Goal: Find specific page/section: Find specific page/section

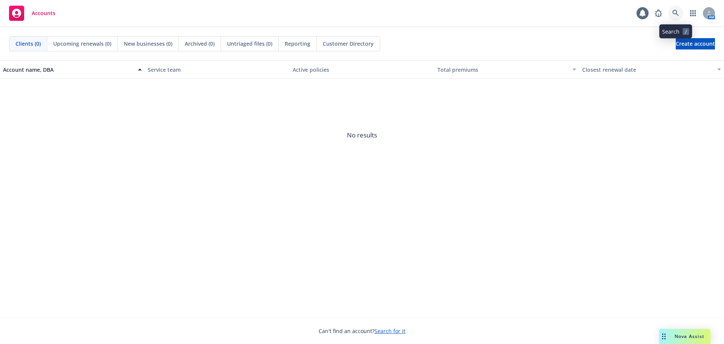
click at [672, 17] on link at bounding box center [676, 13] width 15 height 15
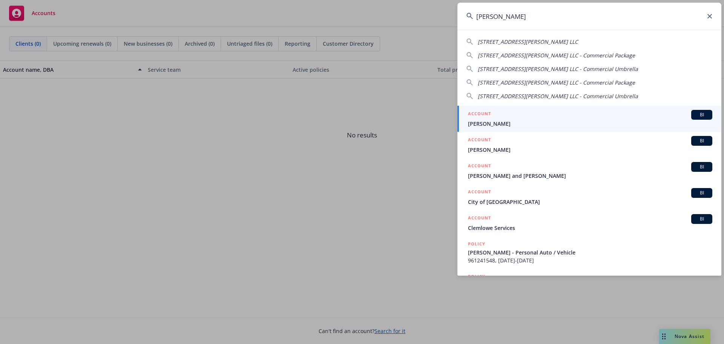
type input "[PERSON_NAME]"
